Goal: Task Accomplishment & Management: Use online tool/utility

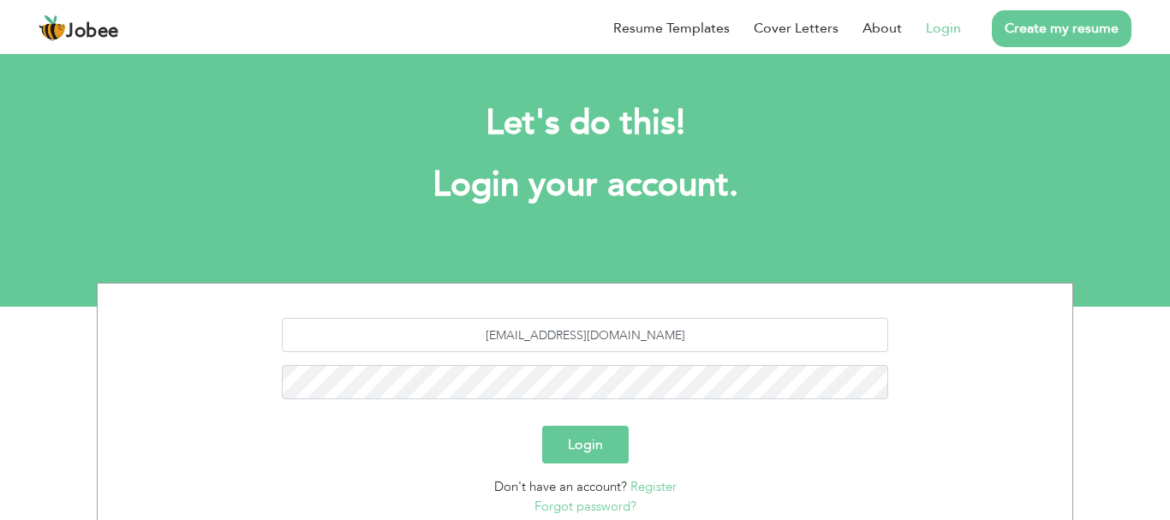
click at [593, 447] on button "Login" at bounding box center [585, 445] width 87 height 38
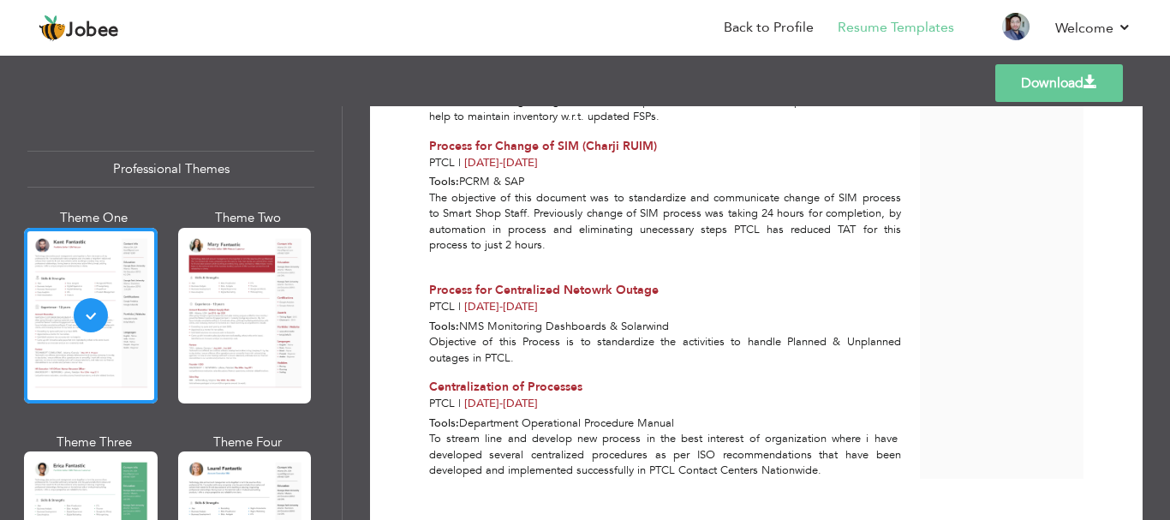
scroll to position [1825, 0]
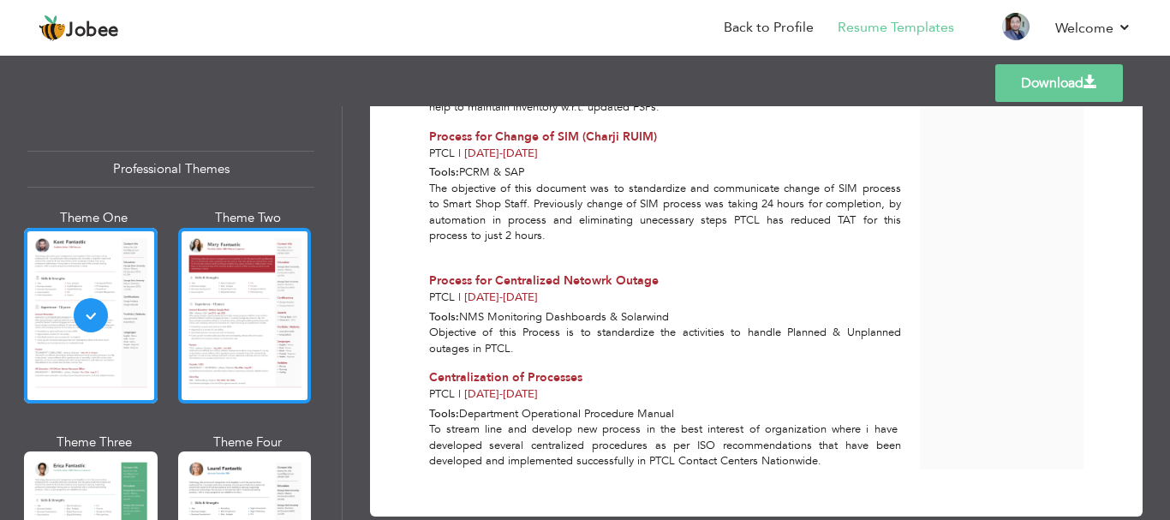
click at [245, 356] on div at bounding box center [245, 316] width 134 height 176
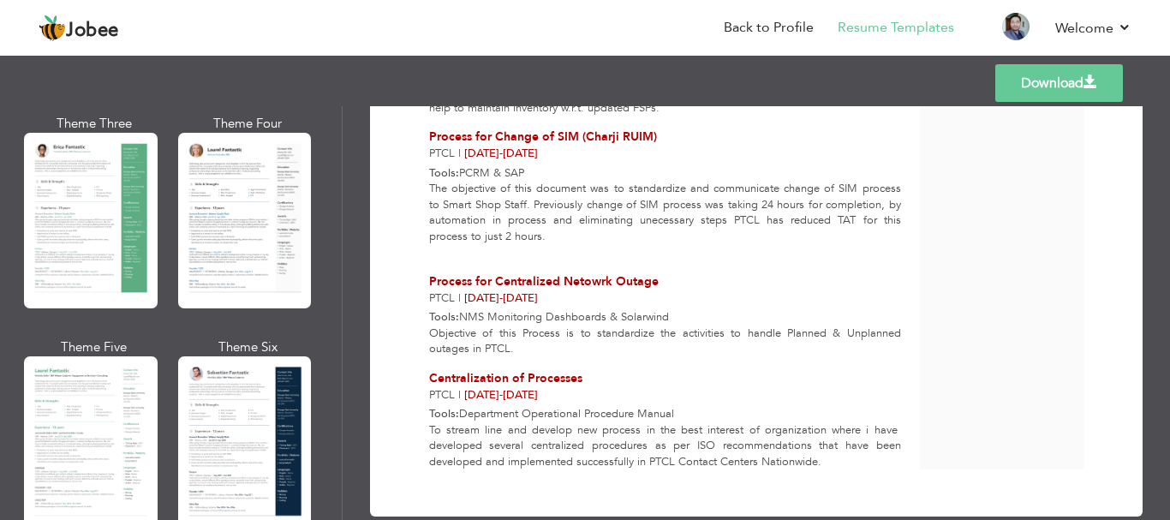
scroll to position [311, 0]
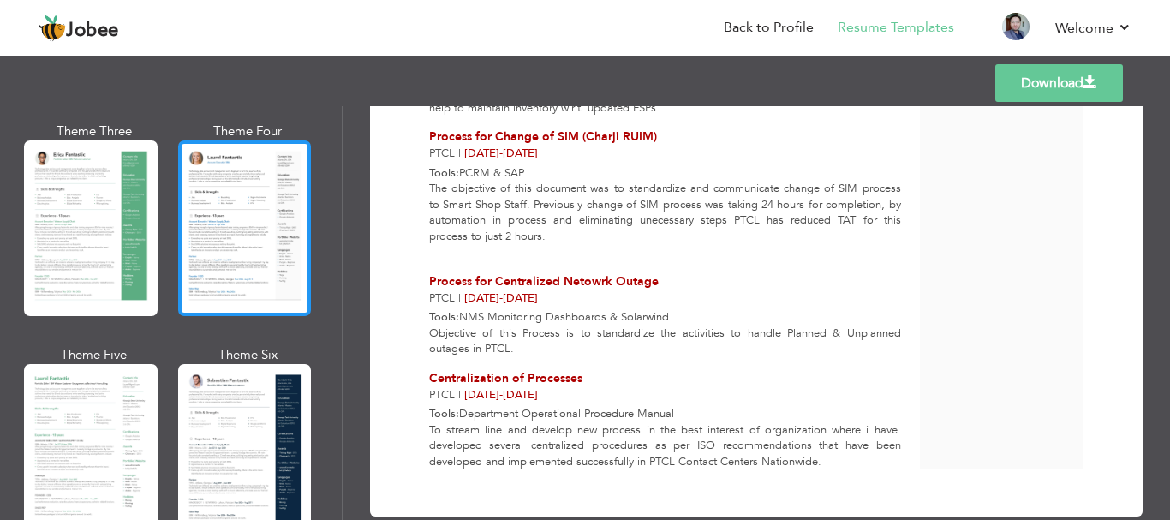
click at [211, 236] on div at bounding box center [245, 229] width 134 height 176
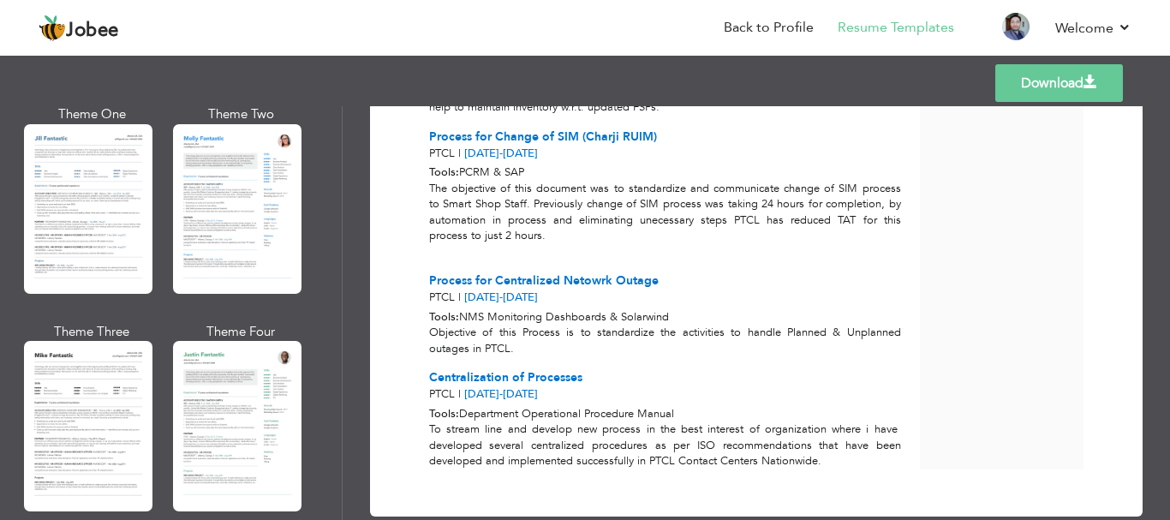
scroll to position [873, 0]
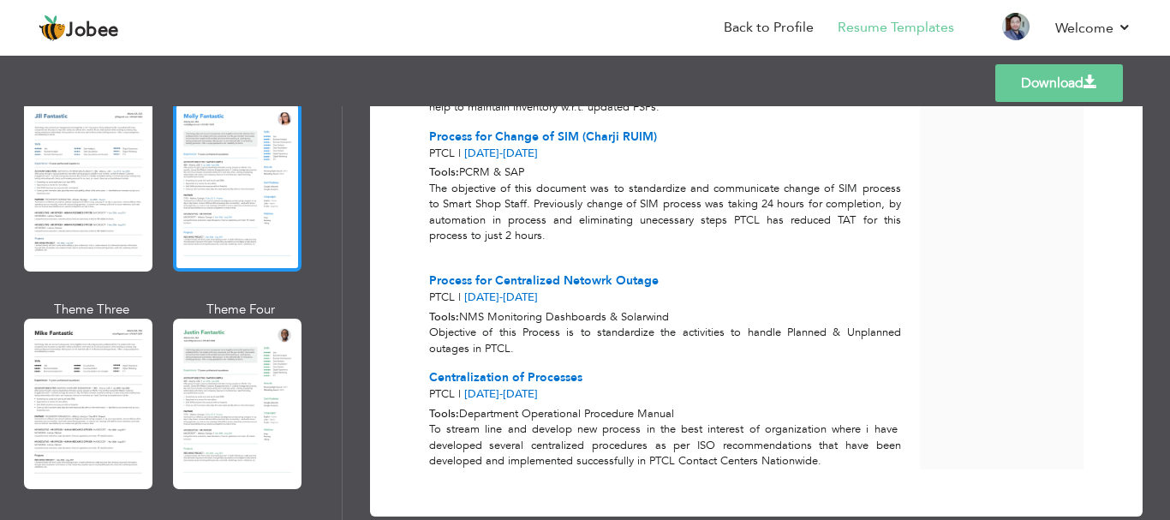
click at [272, 194] on div at bounding box center [237, 187] width 129 height 170
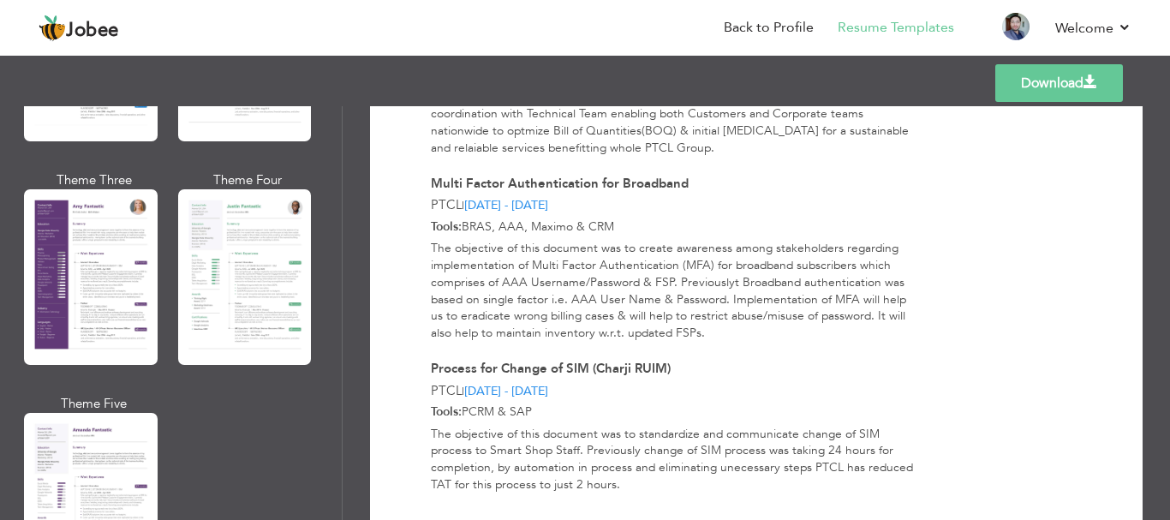
scroll to position [1511, 0]
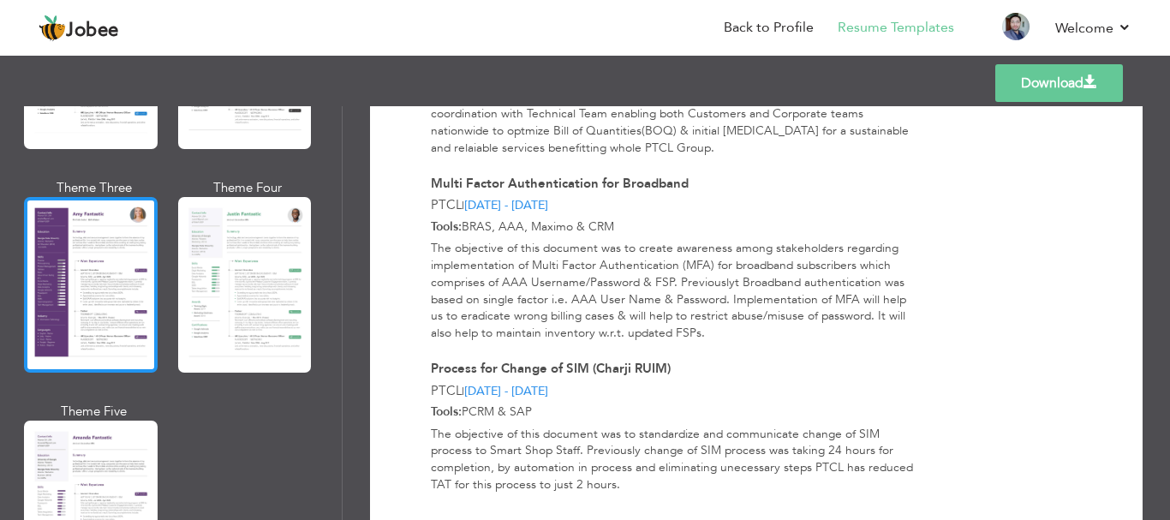
click at [112, 313] on div at bounding box center [91, 285] width 134 height 176
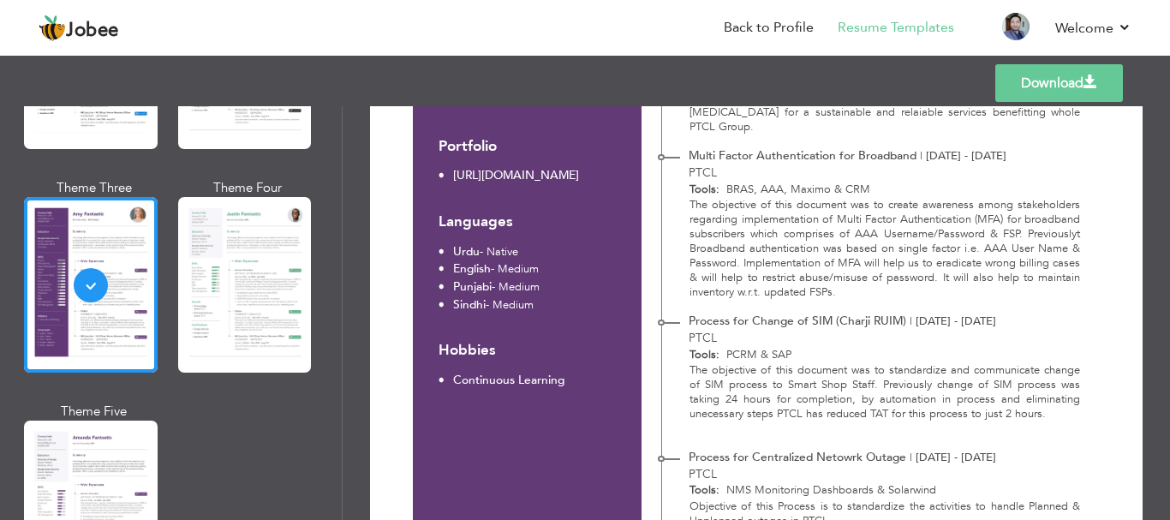
scroll to position [1687, 0]
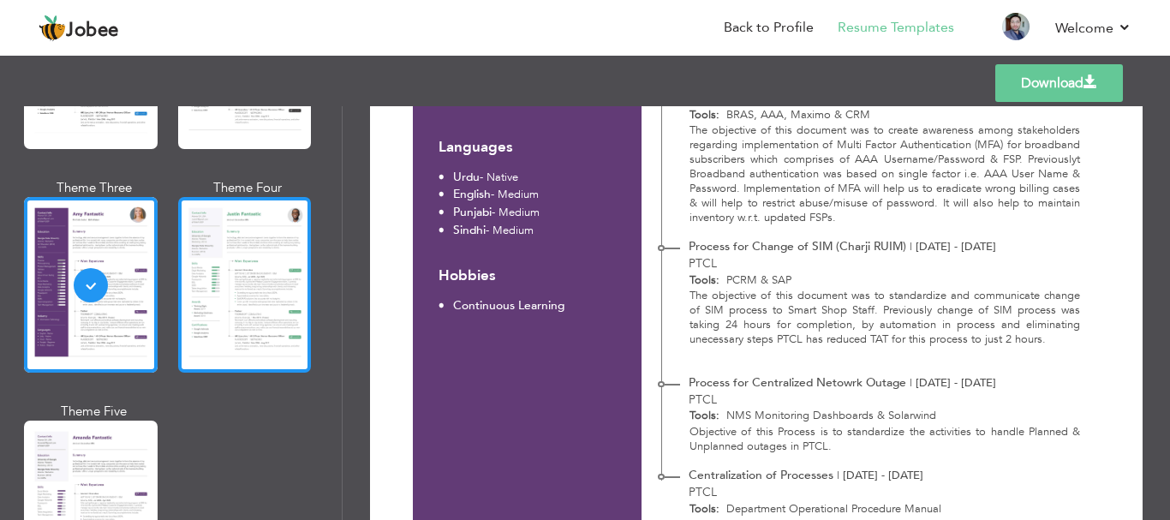
click at [262, 291] on div at bounding box center [245, 285] width 134 height 176
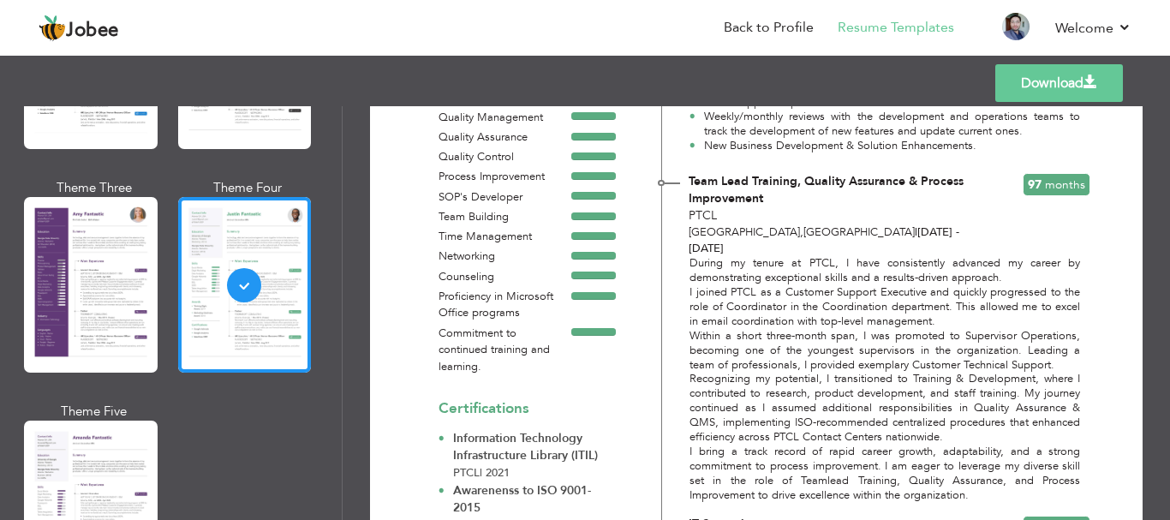
scroll to position [765, 0]
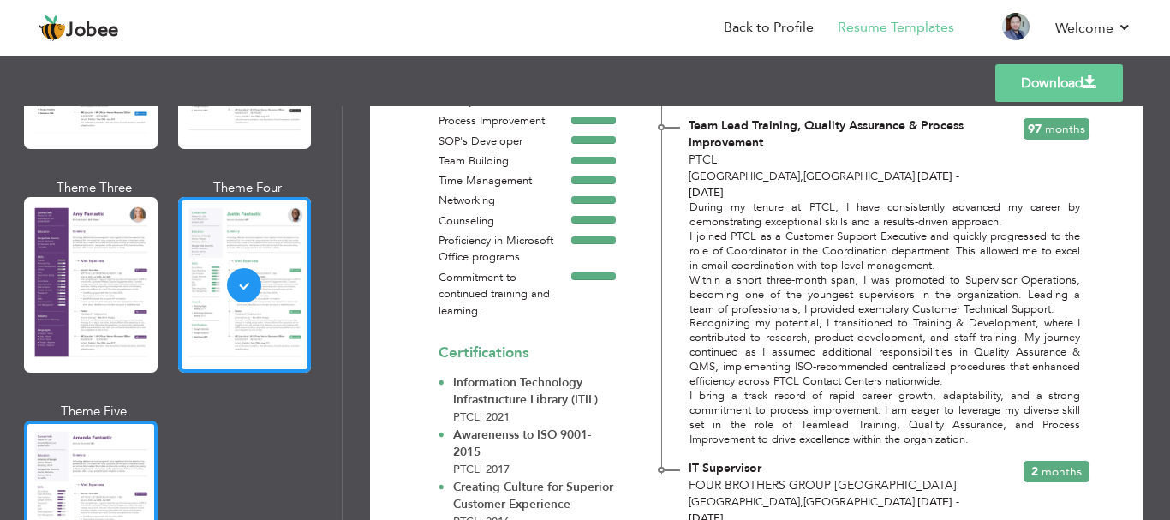
click at [54, 462] on div at bounding box center [91, 509] width 134 height 176
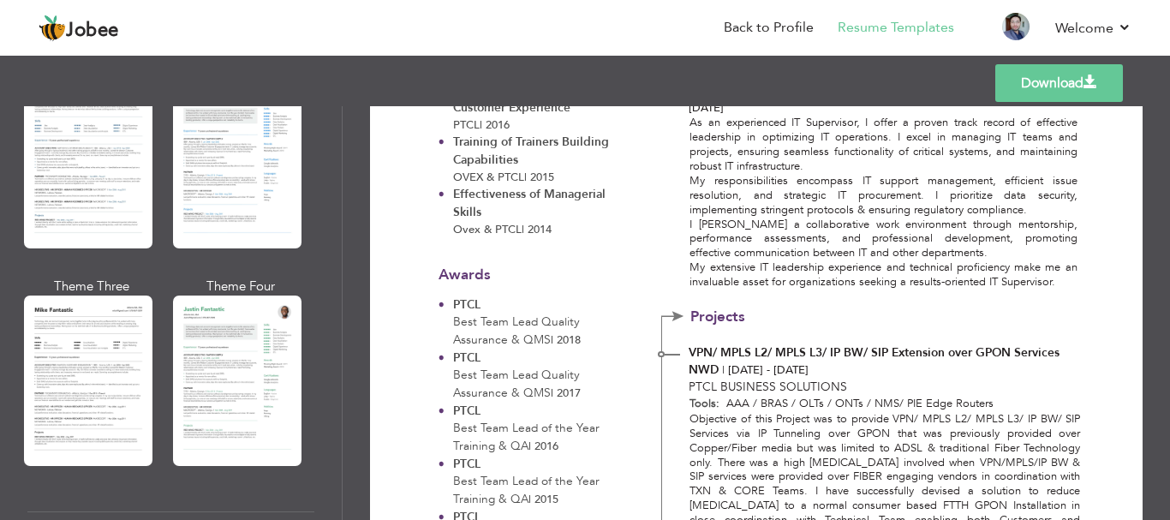
scroll to position [912, 0]
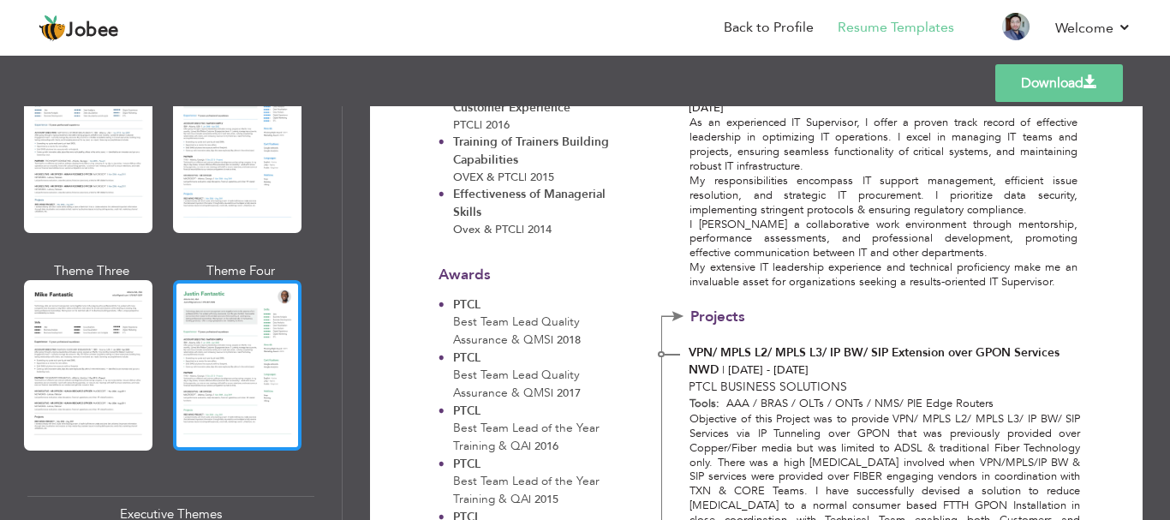
click at [183, 351] on div at bounding box center [237, 365] width 129 height 170
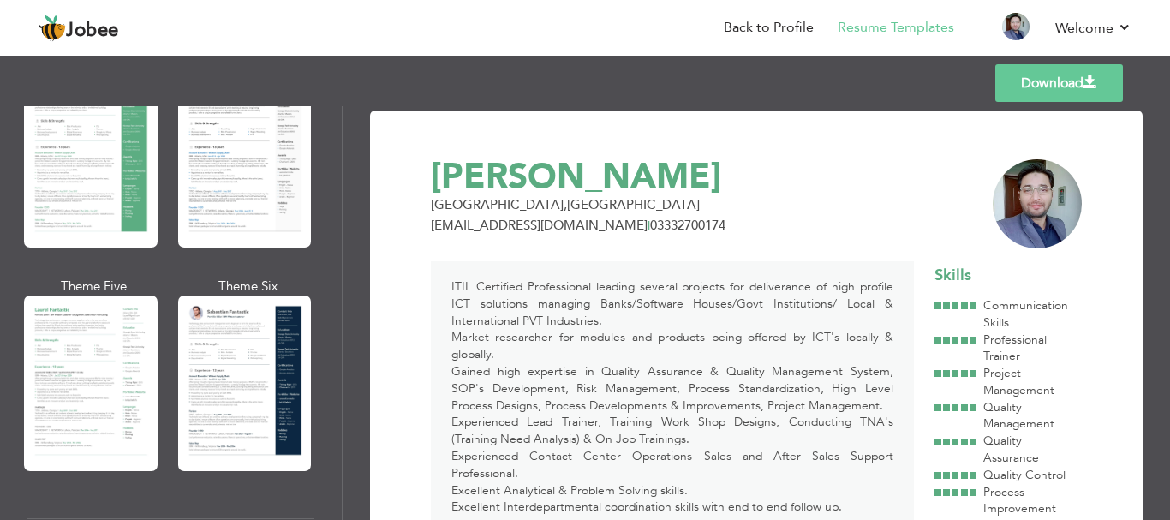
scroll to position [410, 0]
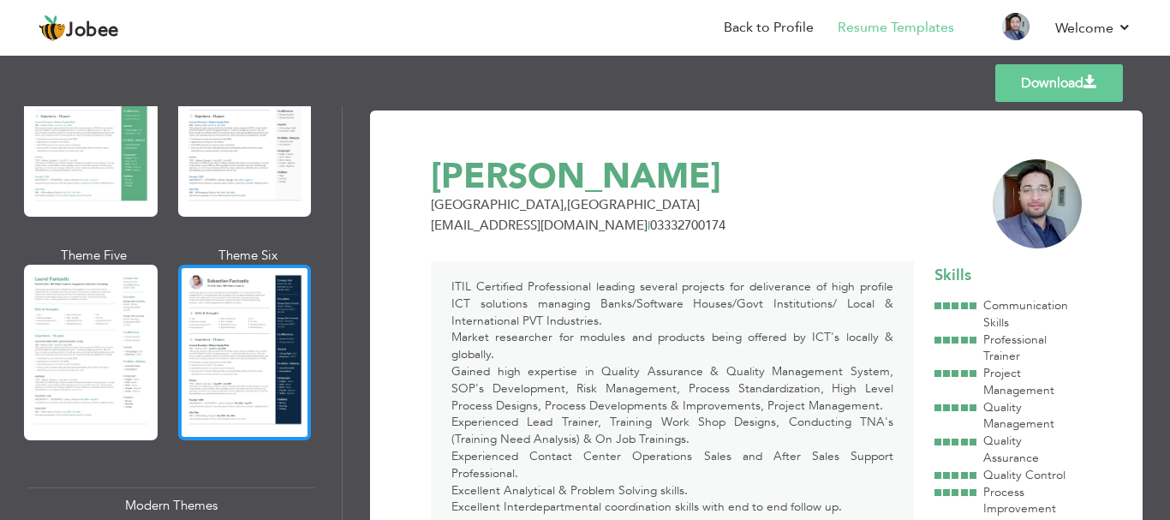
click at [242, 333] on div at bounding box center [245, 353] width 134 height 176
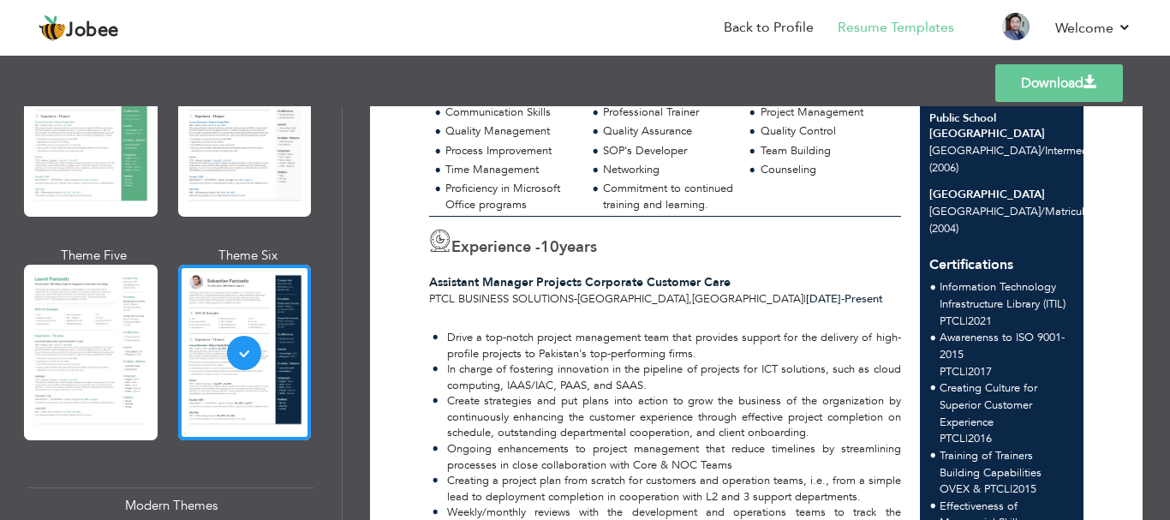
scroll to position [0, 0]
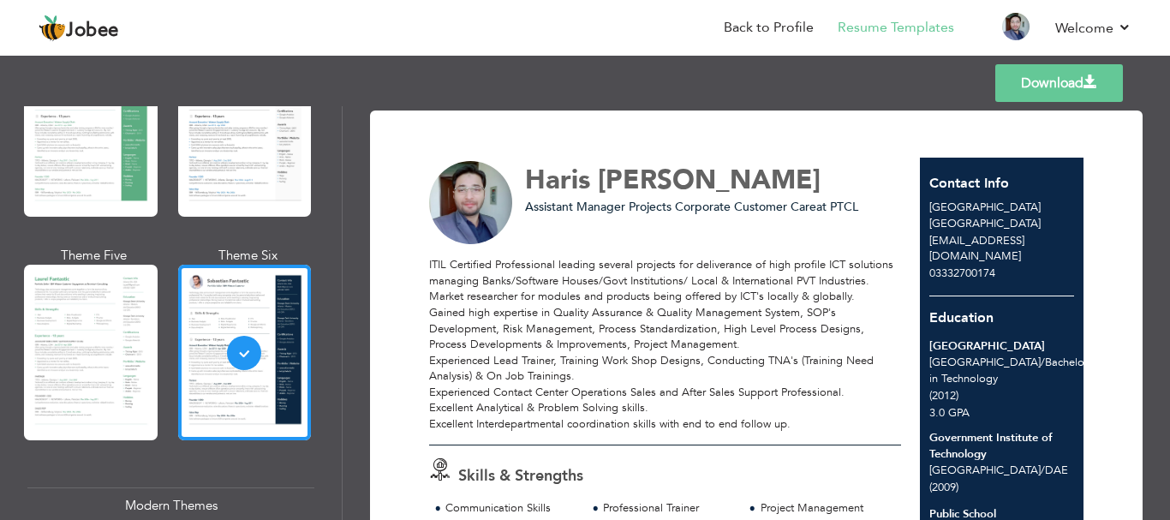
click at [1104, 86] on link "Download" at bounding box center [1060, 83] width 128 height 38
click at [236, 159] on div at bounding box center [245, 129] width 134 height 176
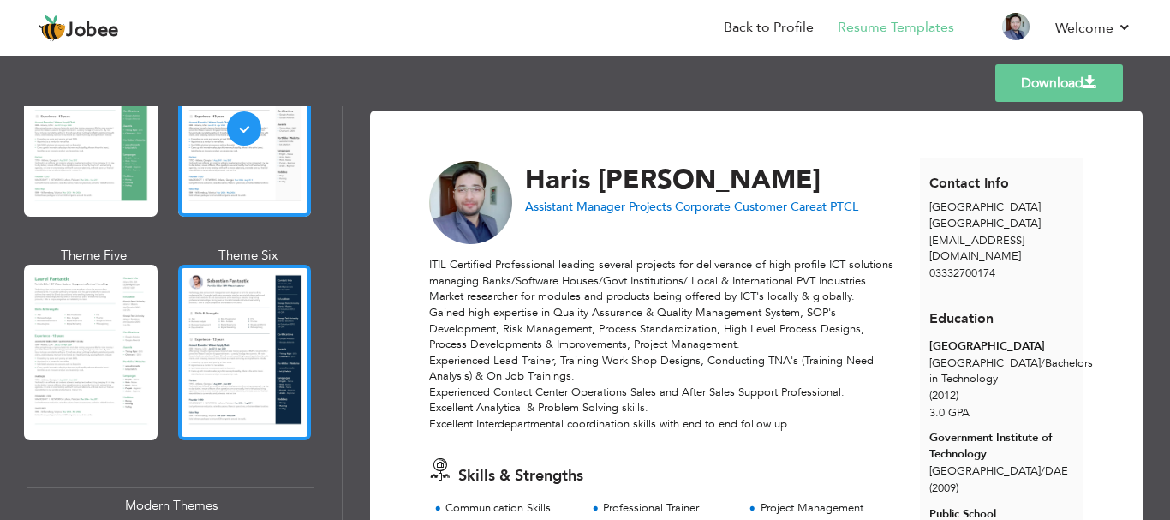
click at [253, 330] on div at bounding box center [245, 353] width 134 height 176
